Goal: Task Accomplishment & Management: Manage account settings

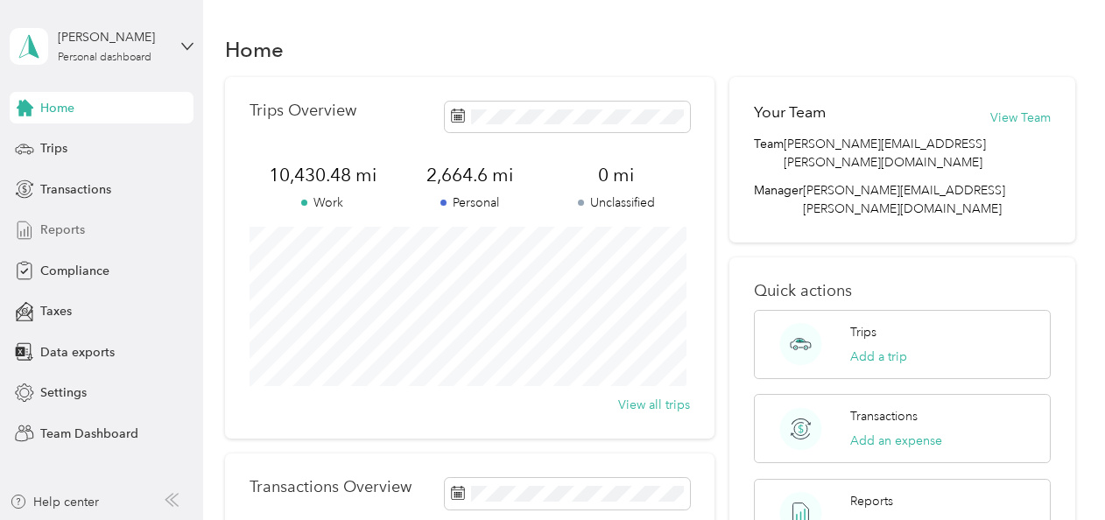
click at [65, 222] on span "Reports" at bounding box center [62, 230] width 45 height 18
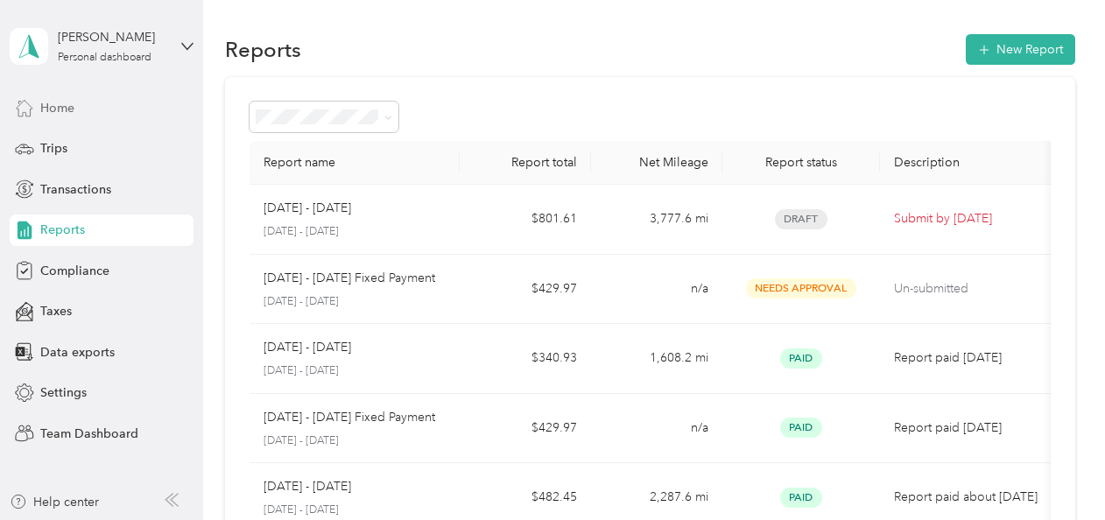
click at [57, 112] on span "Home" at bounding box center [57, 108] width 34 height 18
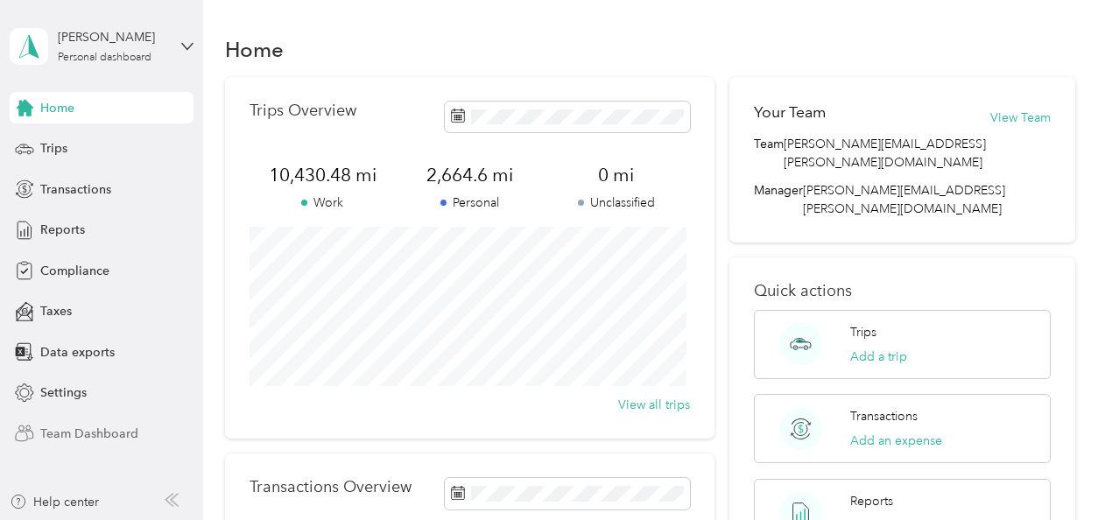
click at [60, 432] on span "Team Dashboard" at bounding box center [89, 434] width 98 height 18
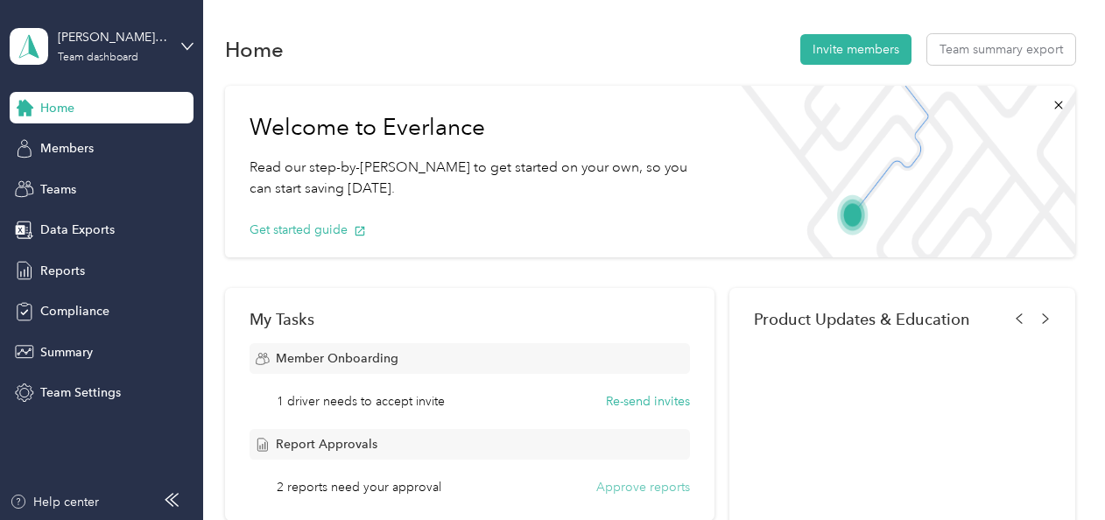
click at [651, 486] on button "Approve reports" at bounding box center [643, 487] width 94 height 18
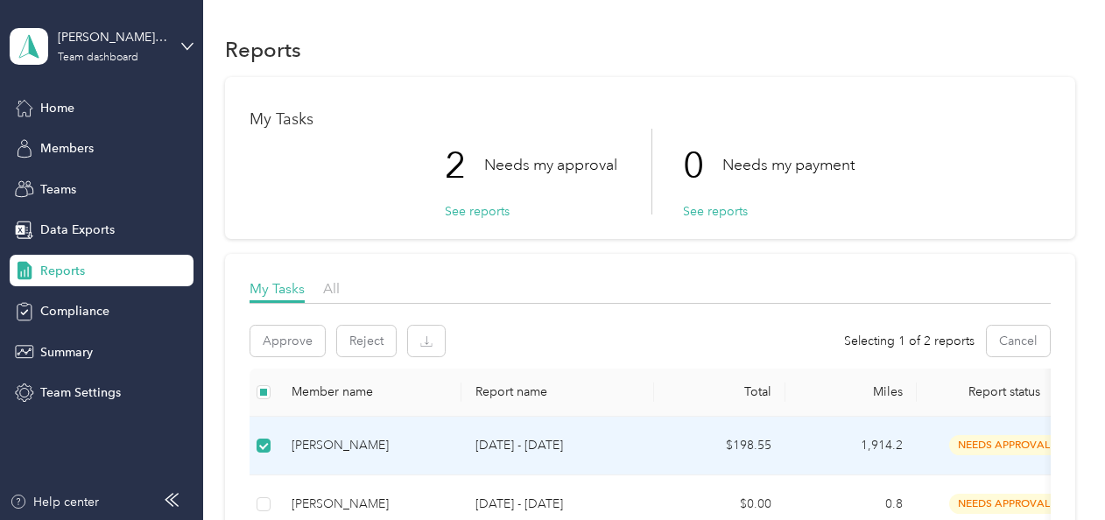
click at [1002, 441] on span "needs approval" at bounding box center [1004, 445] width 110 height 20
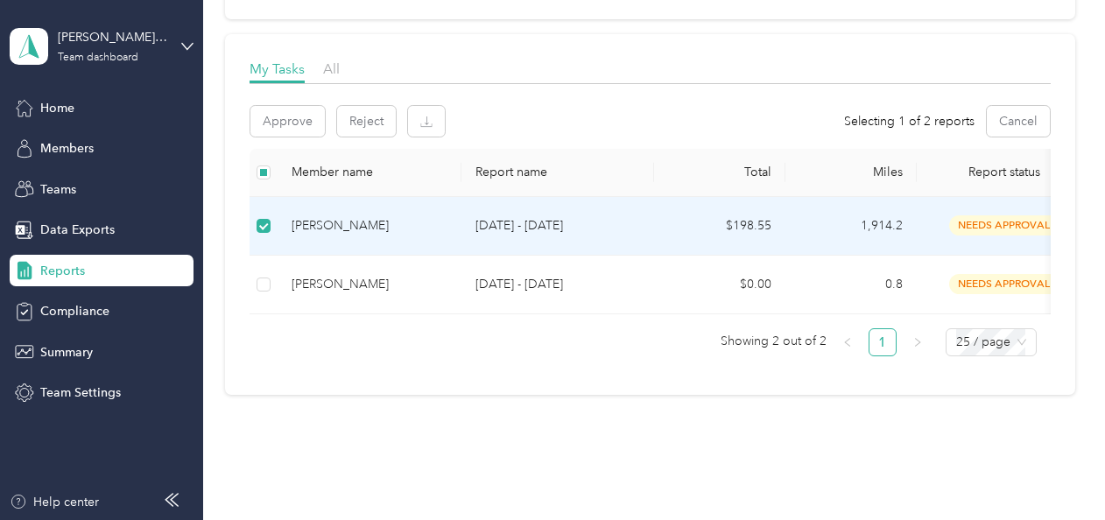
scroll to position [221, 0]
click at [345, 222] on div "[PERSON_NAME]" at bounding box center [369, 224] width 156 height 19
click at [974, 216] on span "needs approval" at bounding box center [1004, 224] width 110 height 20
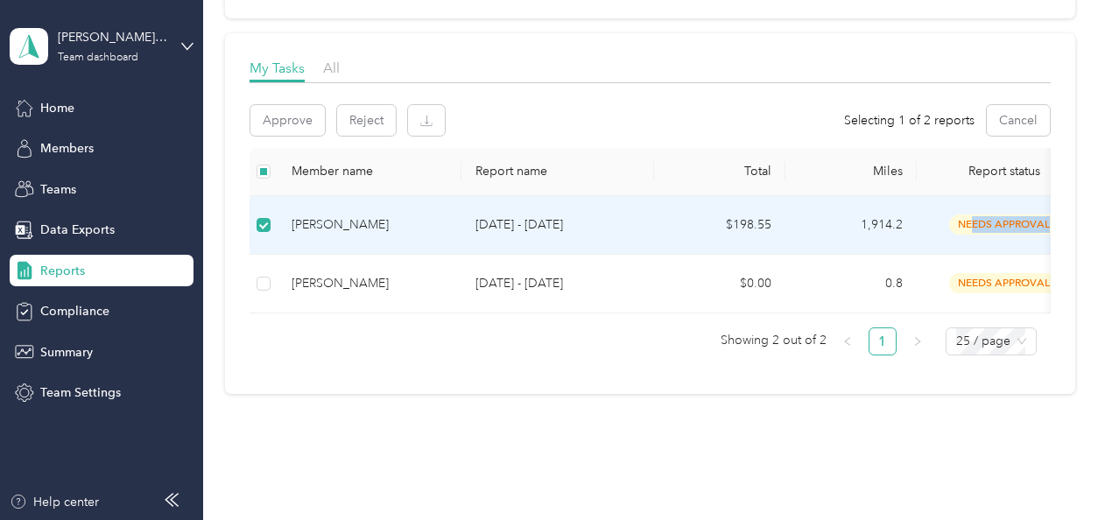
click at [974, 216] on span "needs approval" at bounding box center [1004, 224] width 110 height 20
click at [278, 119] on button "Approve" at bounding box center [287, 120] width 74 height 31
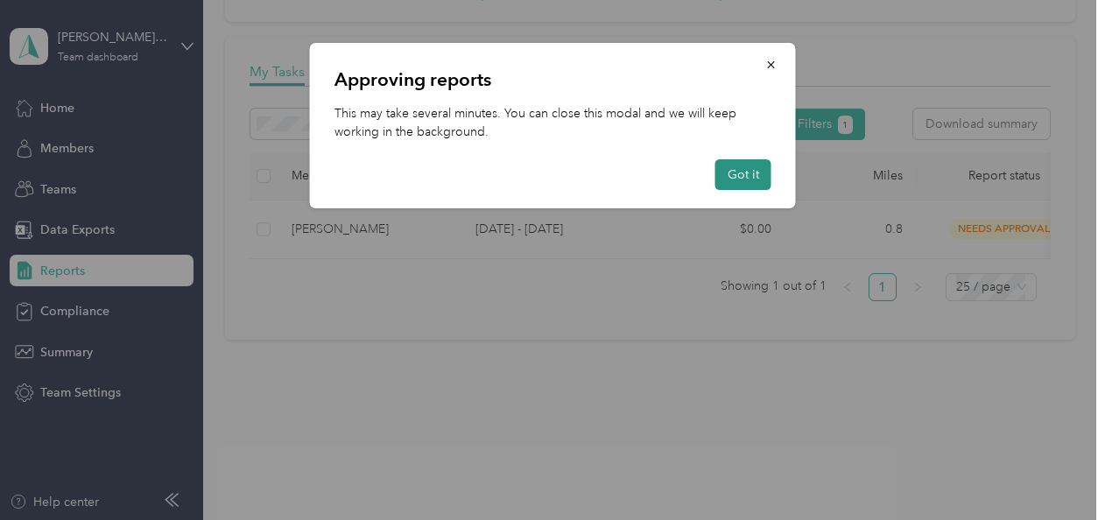
click at [750, 172] on button "Got it" at bounding box center [743, 174] width 56 height 31
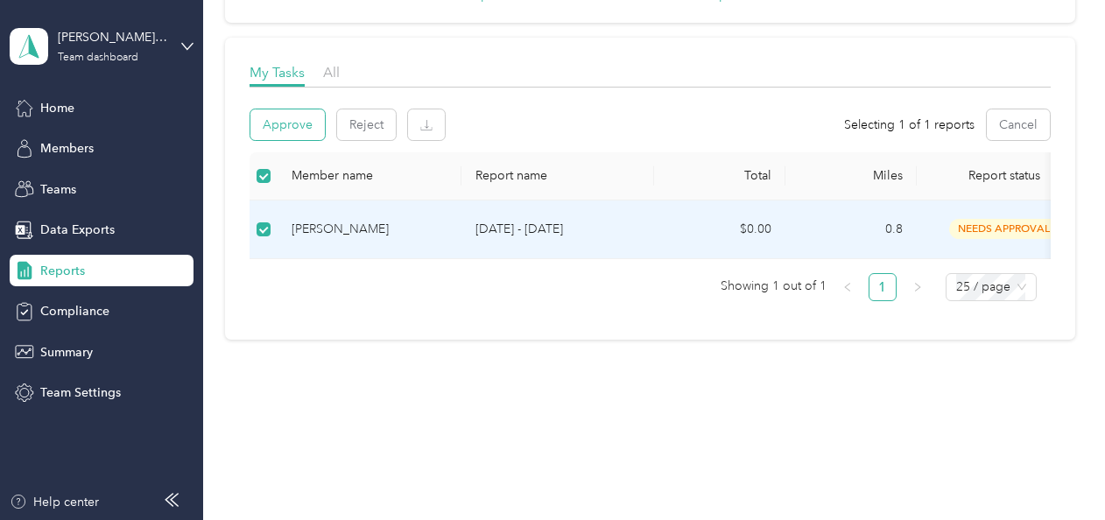
click at [295, 114] on button "Approve" at bounding box center [287, 124] width 74 height 31
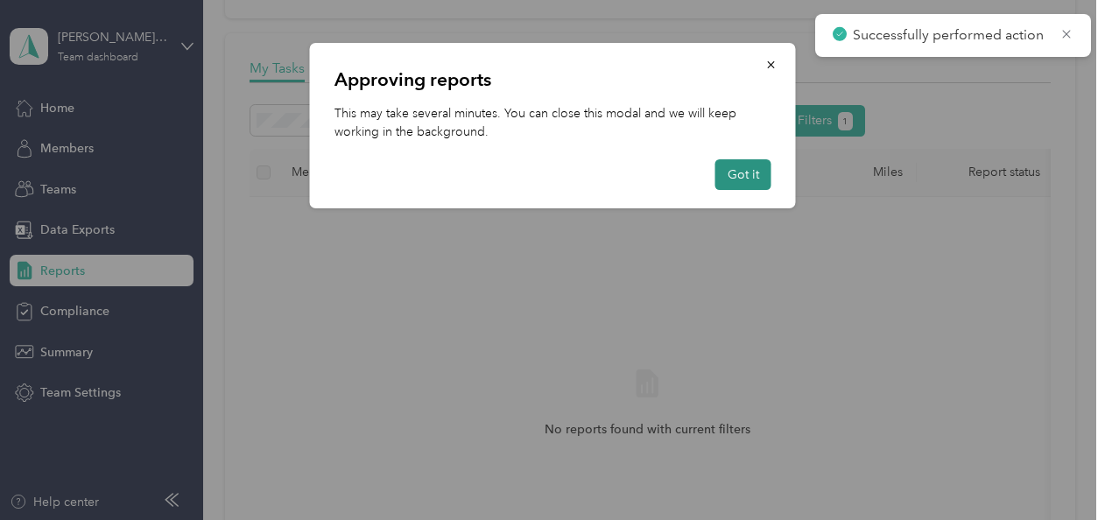
click at [735, 180] on button "Got it" at bounding box center [743, 174] width 56 height 31
